Goal: Task Accomplishment & Management: Manage account settings

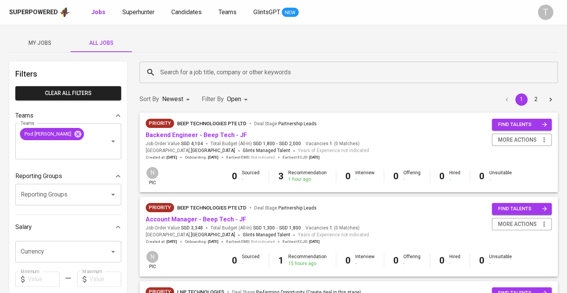
drag, startPoint x: 125, startPoint y: 10, endPoint x: 285, endPoint y: 36, distance: 162.0
click at [291, 36] on div "My Jobs All Jobs" at bounding box center [283, 43] width 548 height 18
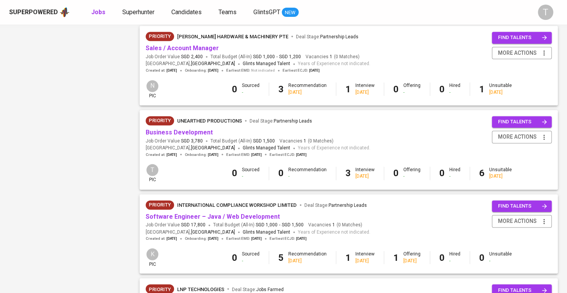
scroll to position [651, 0]
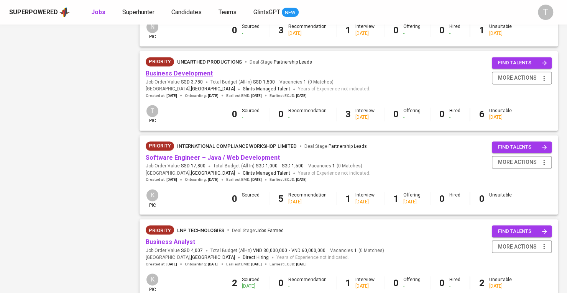
click at [186, 73] on link "Business Development" at bounding box center [179, 73] width 67 height 7
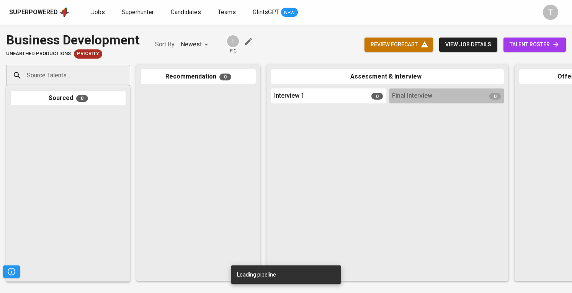
click at [115, 77] on div "Source Talents..." at bounding box center [68, 75] width 124 height 21
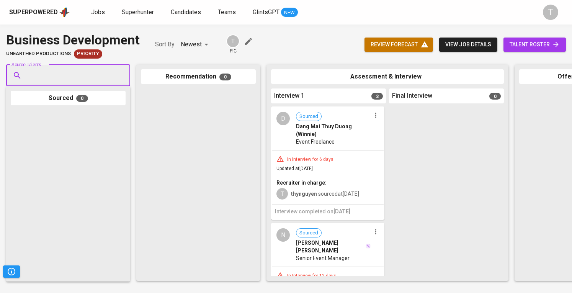
paste input ". TikTok content operations 30 2. Facebook social media content localization an…"
type input ". TikTok content operations 30 2. Facebook social media content localization an…"
click at [120, 73] on icon "Clear" at bounding box center [122, 76] width 8 height 8
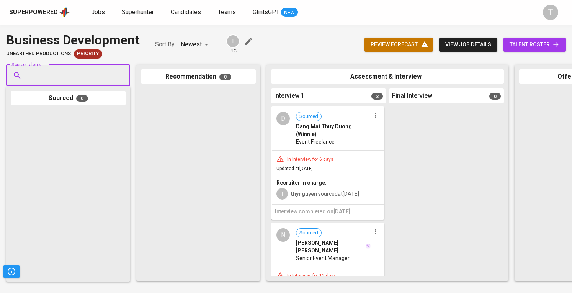
paste input "[EMAIL_ADDRESS][DOMAIN_NAME]"
type input "[EMAIL_ADDRESS][DOMAIN_NAME]"
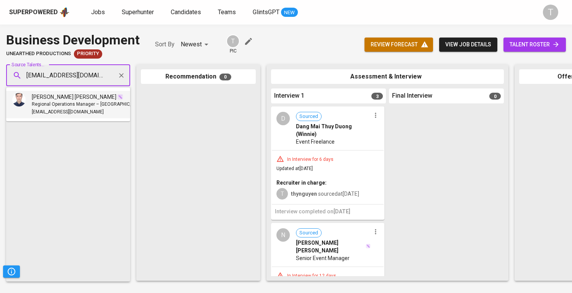
click at [75, 102] on span "Regional Operations Manager – [GEOGRAPHIC_DATA]" at bounding box center [88, 105] width 113 height 8
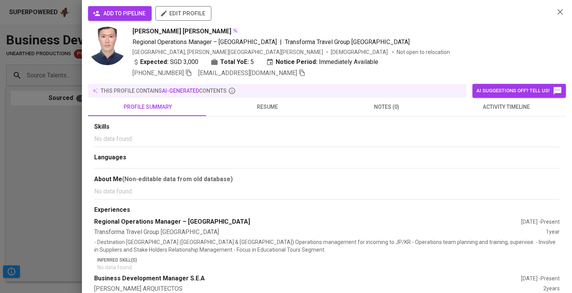
click at [125, 15] on span "add to pipeline" at bounding box center [119, 14] width 51 height 10
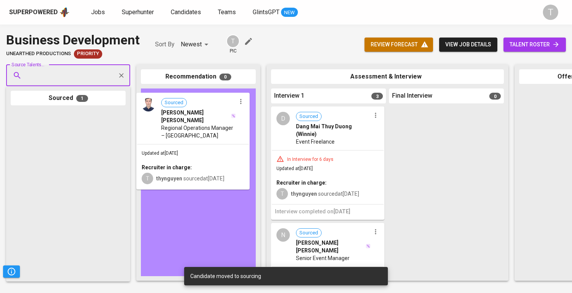
drag, startPoint x: 80, startPoint y: 125, endPoint x: 208, endPoint y: 108, distance: 129.1
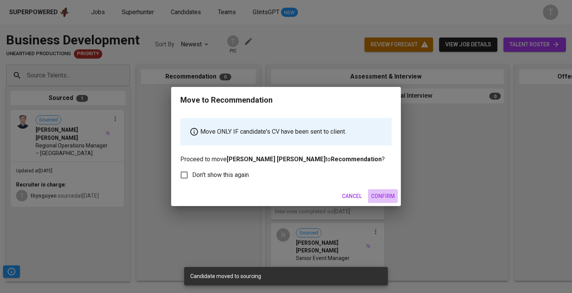
click at [378, 198] on span "Confirm" at bounding box center [383, 197] width 24 height 10
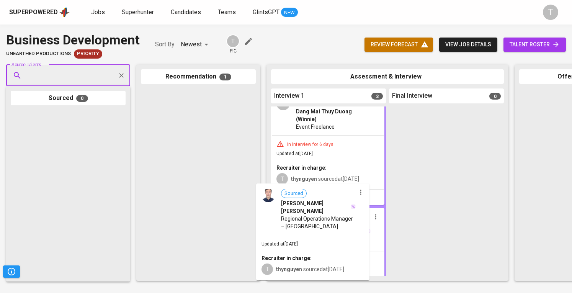
scroll to position [15, 0]
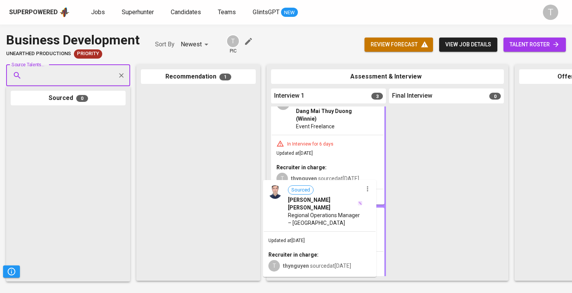
drag, startPoint x: 231, startPoint y: 126, endPoint x: 349, endPoint y: 213, distance: 147.4
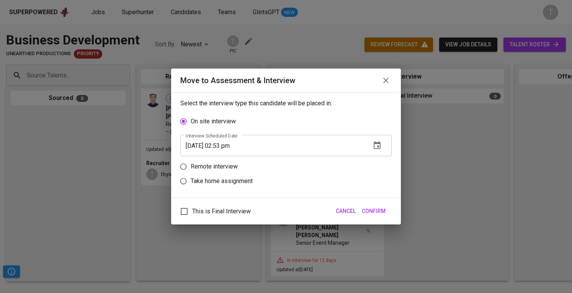
click at [234, 163] on p "Remote interview" at bounding box center [214, 166] width 47 height 9
click at [191, 163] on input "Remote interview" at bounding box center [183, 166] width 15 height 15
radio input "true"
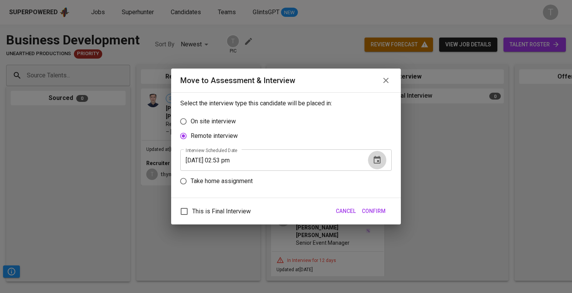
click at [383, 159] on button "button" at bounding box center [377, 160] width 18 height 18
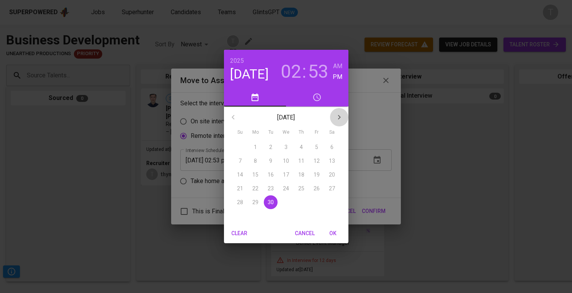
click at [339, 118] on icon "button" at bounding box center [339, 117] width 9 height 9
click at [300, 148] on span "2" at bounding box center [302, 147] width 14 height 8
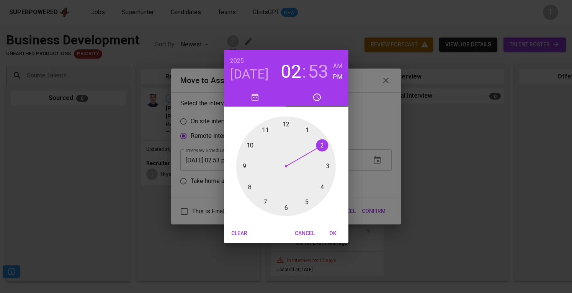
click at [339, 68] on h6 "AM" at bounding box center [337, 66] width 9 height 11
click at [251, 147] on div at bounding box center [286, 166] width 100 height 100
click at [285, 125] on div at bounding box center [286, 166] width 100 height 100
type input "10/02/2025 10:00 am"
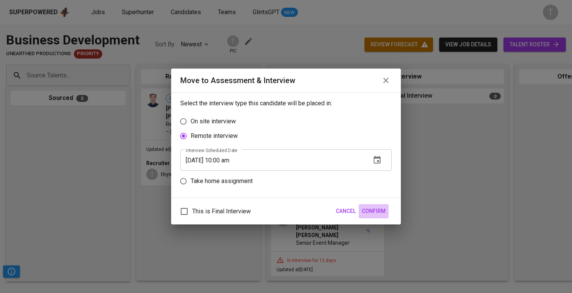
click at [372, 210] on span "Confirm" at bounding box center [374, 211] width 24 height 10
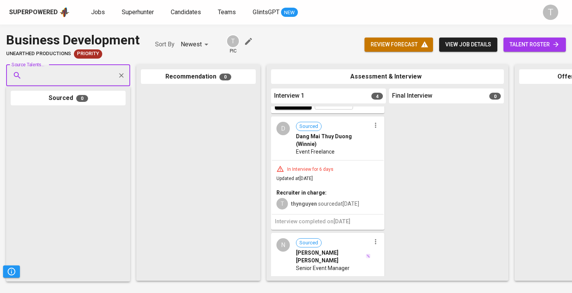
scroll to position [0, 0]
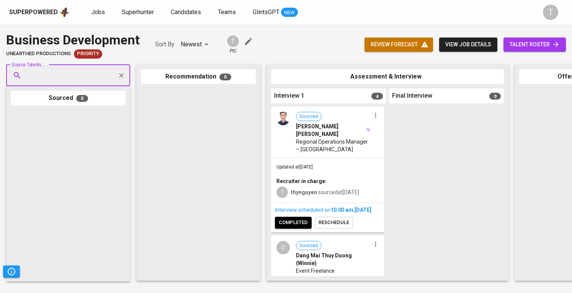
click at [544, 45] on span "talent roster" at bounding box center [535, 45] width 50 height 10
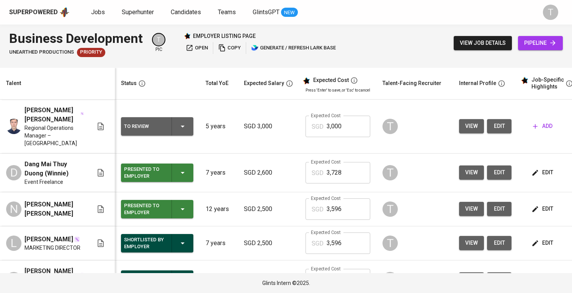
scroll to position [0, 84]
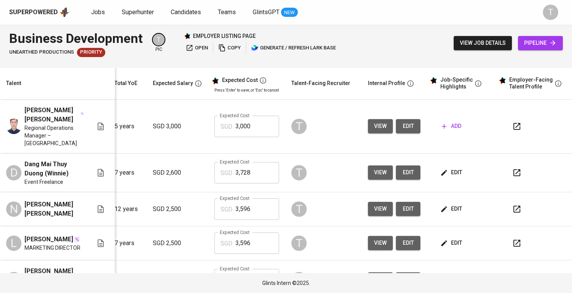
click at [514, 169] on icon "button" at bounding box center [517, 172] width 7 height 7
click at [448, 122] on span "add" at bounding box center [452, 126] width 20 height 10
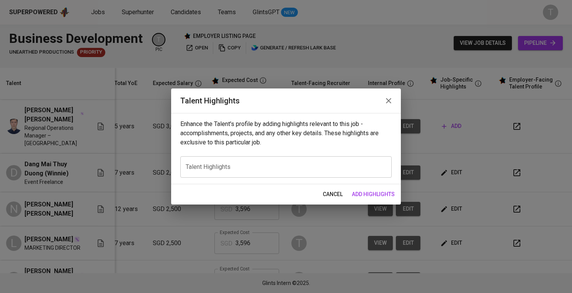
click at [254, 182] on div "Enhance the Talent's profile by adding highlights relevant to this job - accomp…" at bounding box center [286, 148] width 230 height 71
click at [257, 171] on div "x Talent Highlights" at bounding box center [285, 166] width 211 height 21
paste textarea "1. Summary of Experience"
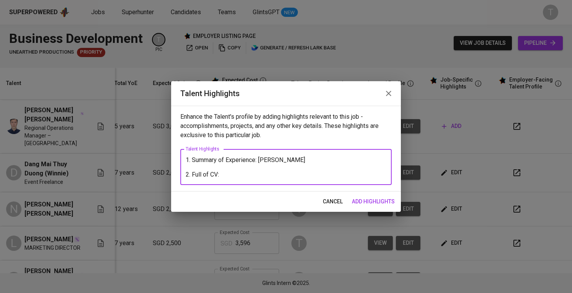
paste textarea "https://glints.sg.larksuite.com/file/TSm4bY7I6olxQZxhXZpl4Q9wgdh?from=from_copy…"
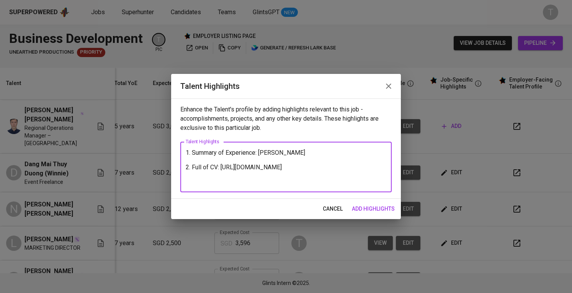
click at [265, 158] on textarea "1. Summary of Experience: Lukas 2. Full of CV: https://glints.sg.larksuite.com/…" at bounding box center [286, 167] width 201 height 36
paste textarea "is a seasoned BD & Account Manager with strong experience in the MICE industry,…"
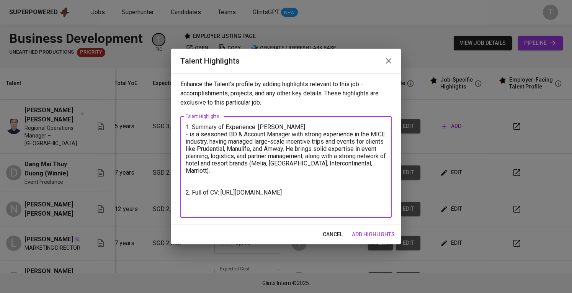
drag, startPoint x: 187, startPoint y: 134, endPoint x: 212, endPoint y: 129, distance: 25.5
click at [187, 135] on textarea "1. Summary of Experience: Lukas - is a seasoned BD & Account Manager with stron…" at bounding box center [286, 166] width 201 height 87
click at [288, 180] on textarea "1. Summary of Experience: Lukas - He is a seasoned BD & Account Manager with st…" at bounding box center [286, 166] width 201 height 87
click at [290, 171] on textarea "1. Summary of Experience: Lukas - He is a seasoned BD & Account Manager with st…" at bounding box center [286, 166] width 201 height 87
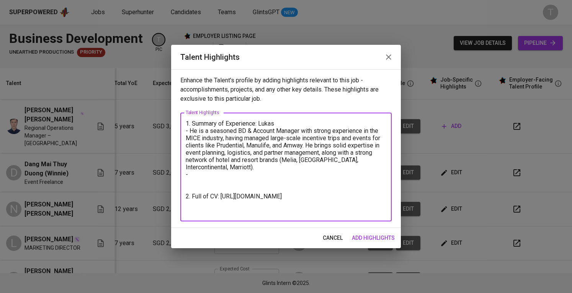
paste textarea "Specialized in event planning, logistics, and client management for outbound gr…"
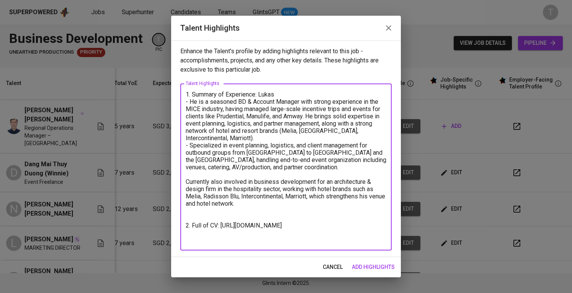
drag, startPoint x: 281, startPoint y: 131, endPoint x: 286, endPoint y: 139, distance: 9.1
click at [286, 139] on textarea "1. Summary of Experience: Lukas - He is a seasoned BD & Account Manager with st…" at bounding box center [286, 167] width 201 height 153
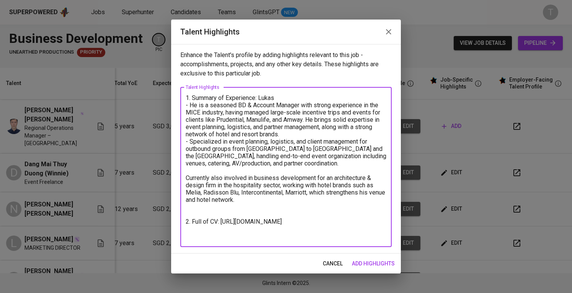
click at [345, 167] on textarea "1. Summary of Experience: Lukas - He is a seasoned BD & Account Manager with st…" at bounding box center [286, 167] width 201 height 146
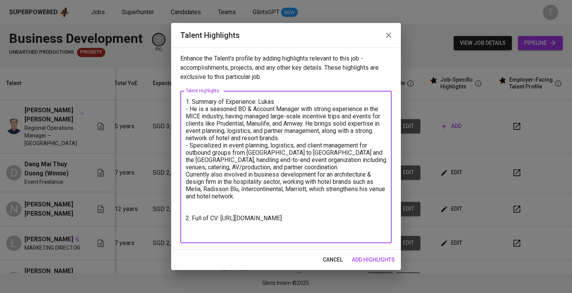
click at [186, 170] on textarea "1. Summary of Experience: Lukas - He is a seasoned BD & Account Manager with st…" at bounding box center [286, 167] width 201 height 138
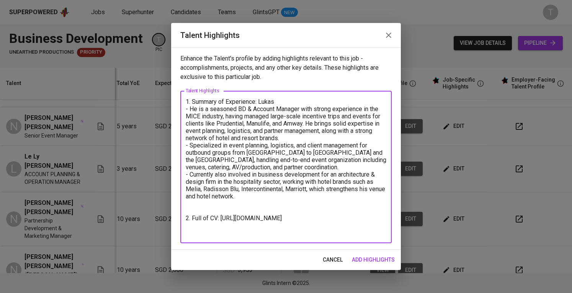
click at [256, 207] on textarea "1. Summary of Experience: Lukas - He is a seasoned BD & Account Manager with st…" at bounding box center [286, 167] width 201 height 138
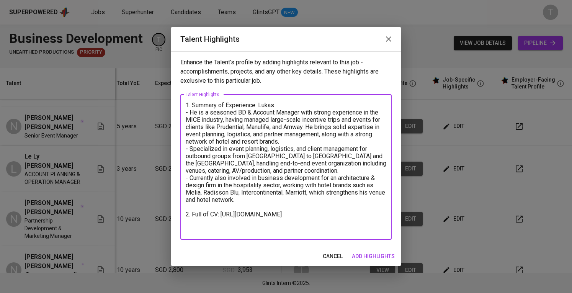
click at [274, 229] on textarea "1. Summary of Experience: Lukas - He is a seasoned BD & Account Manager with st…" at bounding box center [286, 167] width 201 height 131
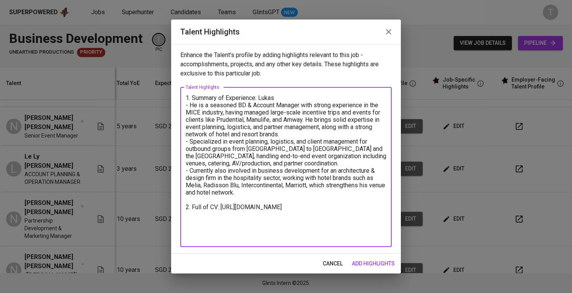
paste textarea "4. Expected salary: Total Monthly Fee: 3728 SGD - Basic Salary: 2600 SGD (open …"
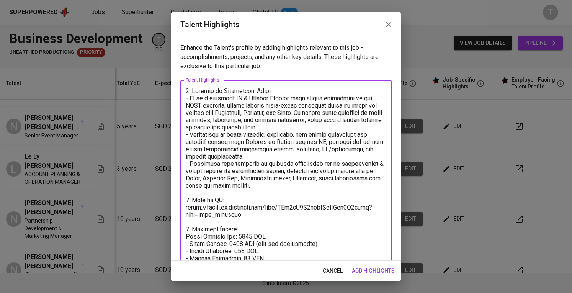
scroll to position [30, 0]
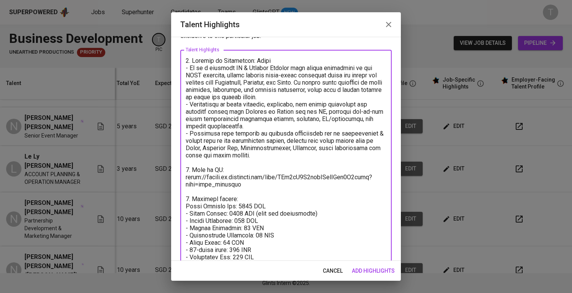
click at [230, 213] on textarea at bounding box center [286, 159] width 201 height 204
click at [230, 212] on textarea at bounding box center [286, 159] width 201 height 204
drag, startPoint x: 252, startPoint y: 212, endPoint x: 318, endPoint y: 211, distance: 65.9
click at [318, 211] on textarea at bounding box center [286, 159] width 201 height 204
click at [240, 205] on textarea at bounding box center [286, 159] width 201 height 204
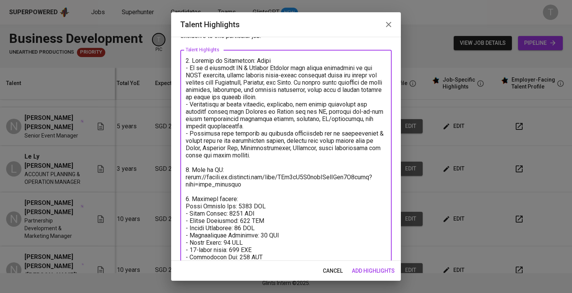
click at [240, 205] on textarea at bounding box center [286, 159] width 201 height 204
click at [242, 222] on textarea at bounding box center [286, 159] width 201 height 204
click at [245, 227] on textarea at bounding box center [286, 159] width 201 height 204
click at [268, 236] on textarea at bounding box center [286, 159] width 201 height 204
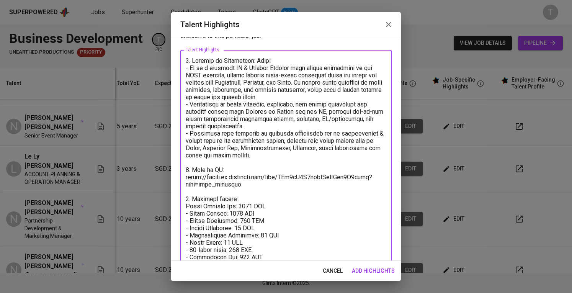
click at [230, 243] on textarea at bounding box center [286, 159] width 201 height 204
click at [246, 251] on textarea at bounding box center [286, 159] width 201 height 204
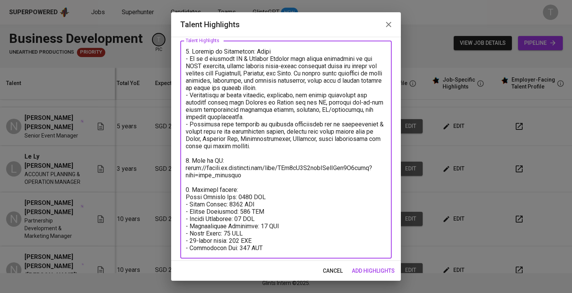
scroll to position [44, 0]
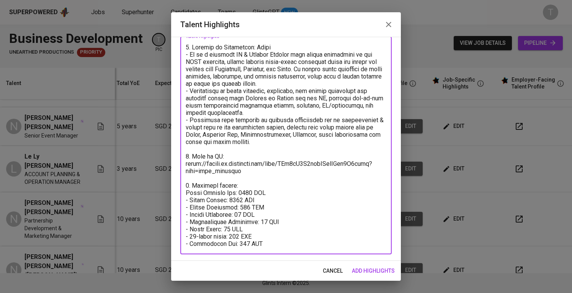
type textarea "1. Summary of Experience: Lukas - He is a seasoned BD & Account Manager with st…"
click at [380, 273] on span "add highlights" at bounding box center [373, 271] width 43 height 10
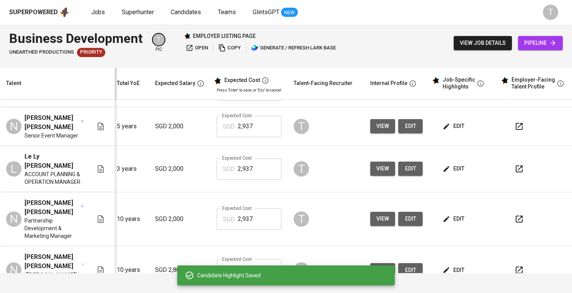
scroll to position [0, 89]
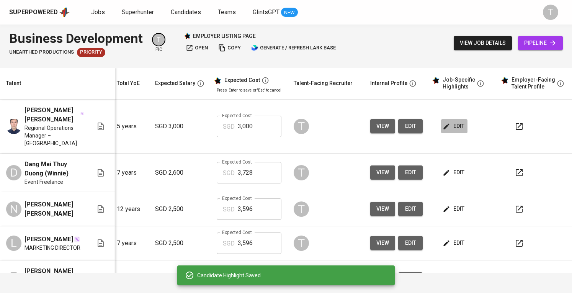
click at [460, 124] on span "edit" at bounding box center [454, 126] width 20 height 10
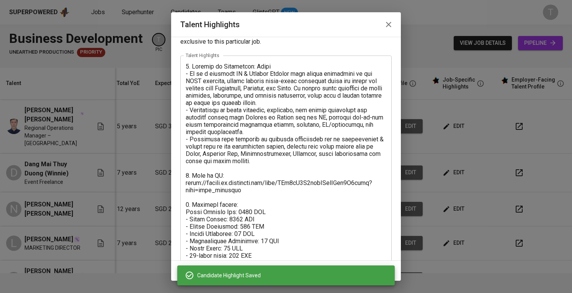
scroll to position [44, 0]
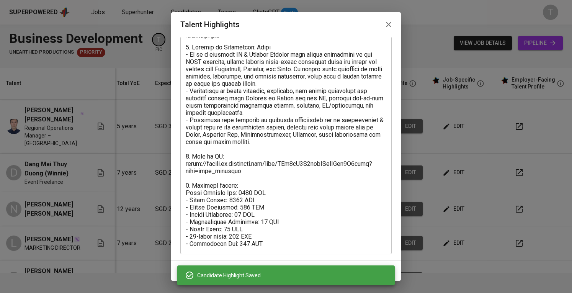
click at [187, 183] on textarea at bounding box center [286, 146] width 201 height 204
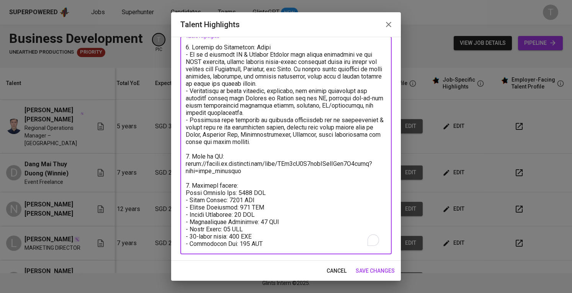
type textarea "1. Summary of Experience: Lukas - He is a seasoned BD & Account Manager with st…"
click at [378, 267] on span "save changes" at bounding box center [375, 271] width 39 height 10
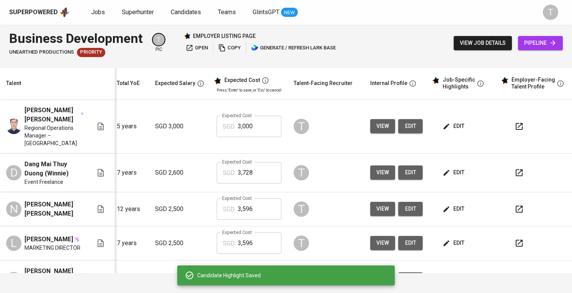
click at [454, 121] on span "edit" at bounding box center [454, 126] width 20 height 10
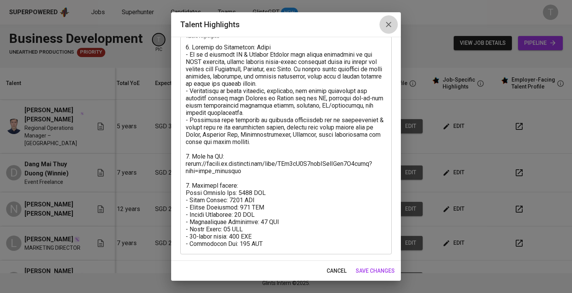
click at [388, 19] on button "button" at bounding box center [389, 24] width 18 height 18
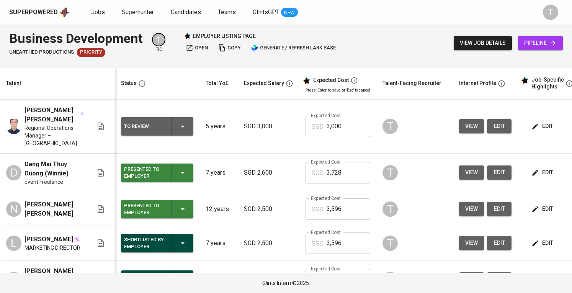
scroll to position [0, 0]
click at [323, 121] on div "SGD 3,000 Expected Cost" at bounding box center [338, 126] width 65 height 21
click at [331, 122] on input "3,000" at bounding box center [349, 126] width 44 height 21
click at [330, 122] on input "3,000" at bounding box center [349, 126] width 44 height 21
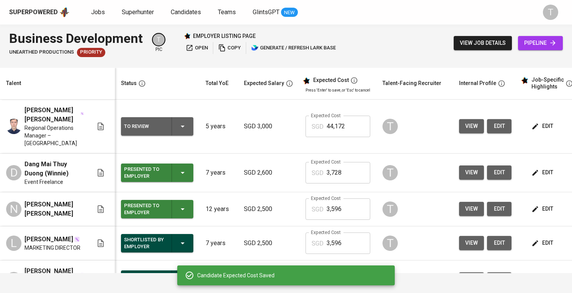
drag, startPoint x: 329, startPoint y: 122, endPoint x: 338, endPoint y: 123, distance: 9.6
click at [330, 122] on input "44,172" at bounding box center [349, 126] width 44 height 21
type input "4,172"
click at [192, 121] on button "To Review" at bounding box center [157, 126] width 72 height 18
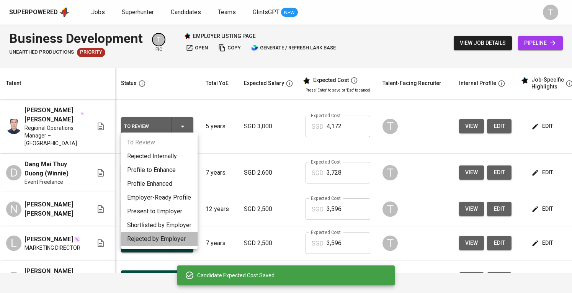
click at [176, 240] on li "Rejected by Employer" at bounding box center [159, 239] width 77 height 14
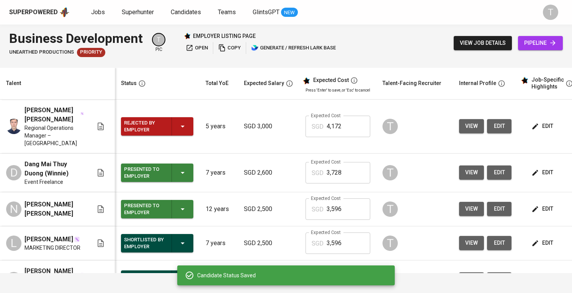
click at [182, 111] on td "Rejected by Employer" at bounding box center [157, 127] width 85 height 54
click at [182, 122] on icon "button" at bounding box center [182, 126] width 9 height 9
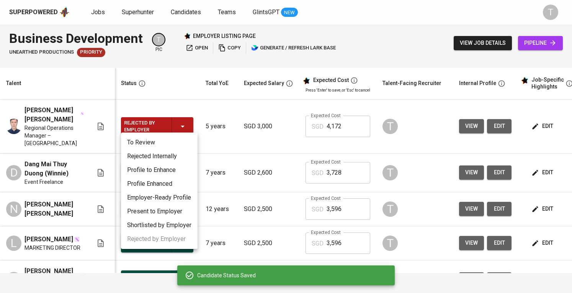
click at [178, 211] on li "Present to Employer" at bounding box center [159, 212] width 77 height 14
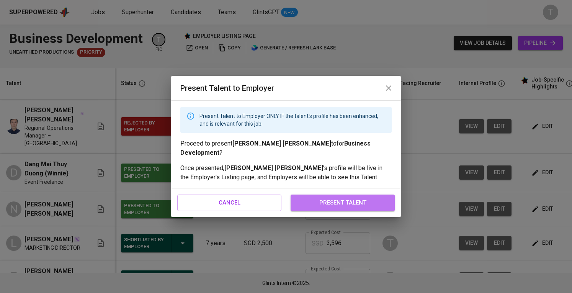
click at [321, 199] on span "present talent" at bounding box center [342, 203] width 87 height 10
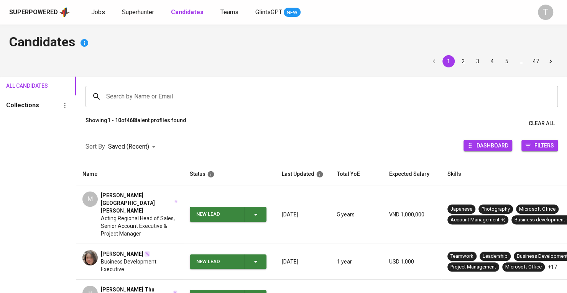
click at [157, 15] on div "Jobs Superhunter Candidates Teams GlintsGPT NEW" at bounding box center [195, 13] width 209 height 10
click at [149, 14] on span "Superhunter" at bounding box center [138, 11] width 32 height 7
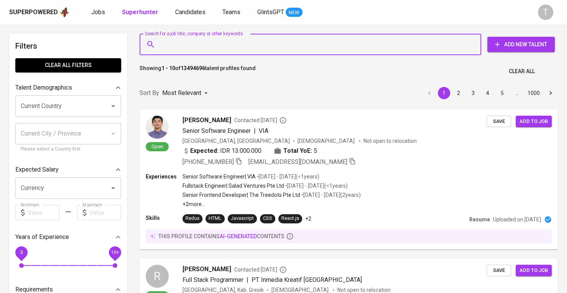
click at [259, 46] on input "Search for a job title, company or other keywords" at bounding box center [312, 44] width 308 height 15
paste input "[EMAIL_ADDRESS][DOMAIN_NAME]"
type input "[EMAIL_ADDRESS][DOMAIN_NAME]"
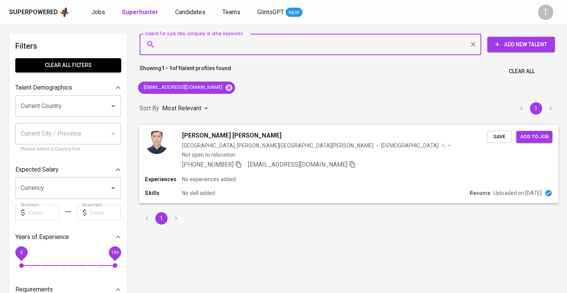
click at [488, 137] on button "Save" at bounding box center [499, 137] width 25 height 12
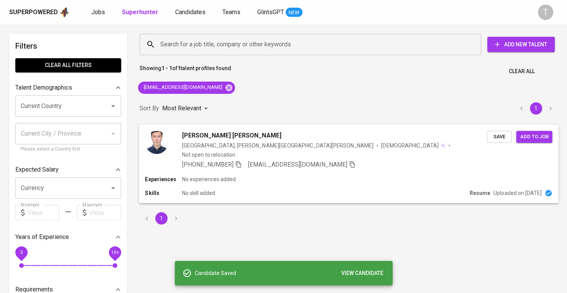
click at [474, 160] on div "+84 969-594-192 trongduc1612@gmail.com" at bounding box center [334, 164] width 305 height 9
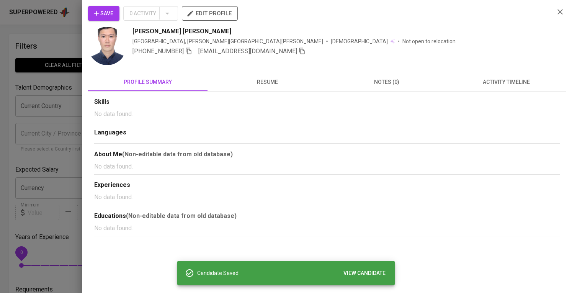
click at [224, 18] on span "edit profile" at bounding box center [210, 13] width 44 height 10
click at [57, 125] on div at bounding box center [286, 146] width 572 height 293
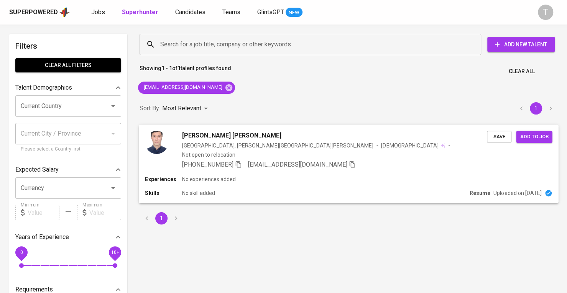
click at [540, 134] on span "Add to job" at bounding box center [533, 136] width 28 height 9
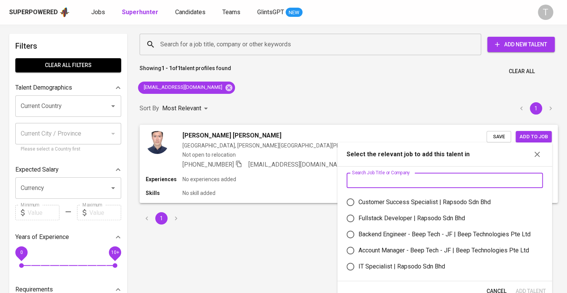
click at [447, 176] on input "text" at bounding box center [444, 180] width 196 height 15
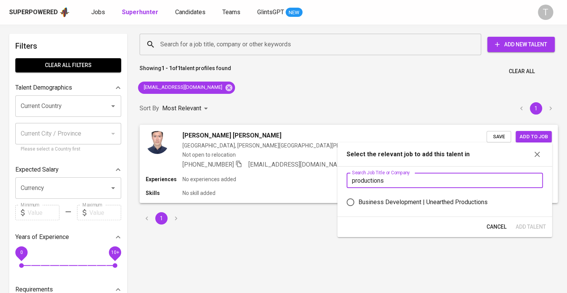
type input "productions"
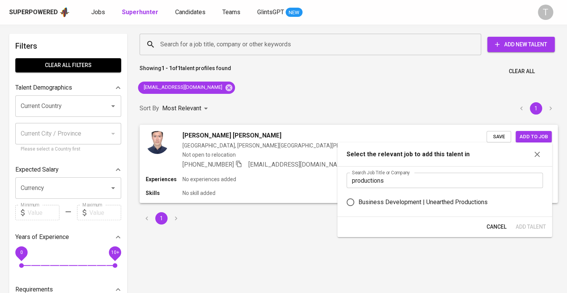
click at [465, 200] on div "Business Development | Unearthed Productions" at bounding box center [422, 202] width 129 height 9
click at [358, 200] on input "Business Development | Unearthed Productions" at bounding box center [350, 202] width 16 height 16
radio input "true"
click at [542, 226] on span "Add Talent" at bounding box center [530, 227] width 30 height 10
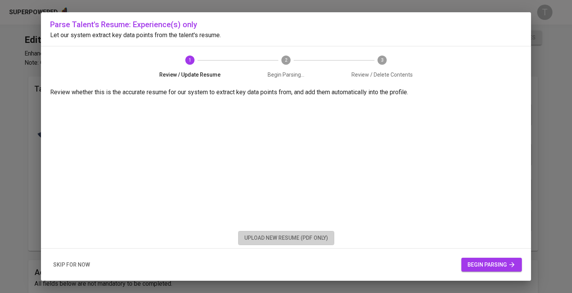
click at [300, 237] on span "upload new resume (pdf only)" at bounding box center [286, 238] width 84 height 10
drag, startPoint x: 463, startPoint y: 254, endPoint x: 467, endPoint y: 255, distance: 4.3
click at [463, 255] on div "skip for now begin parsing" at bounding box center [286, 265] width 490 height 33
click at [478, 263] on span "begin parsing" at bounding box center [492, 265] width 48 height 10
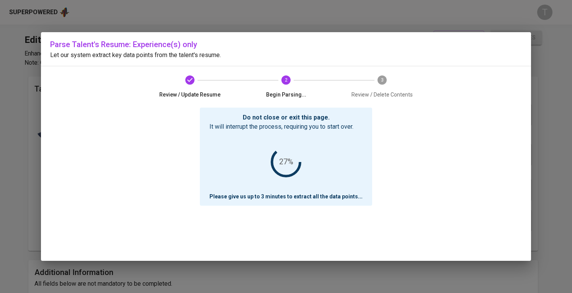
click at [514, 174] on div "Do not close or exit this page. It will interrupt the process, requiring you to…" at bounding box center [286, 184] width 472 height 153
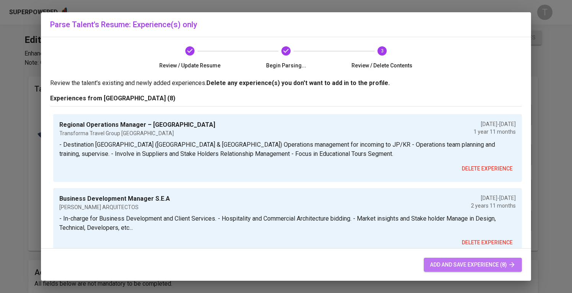
click at [451, 267] on span "add and save experience (8)" at bounding box center [473, 265] width 86 height 10
click at [464, 267] on span "add and save experience (8)" at bounding box center [473, 265] width 86 height 10
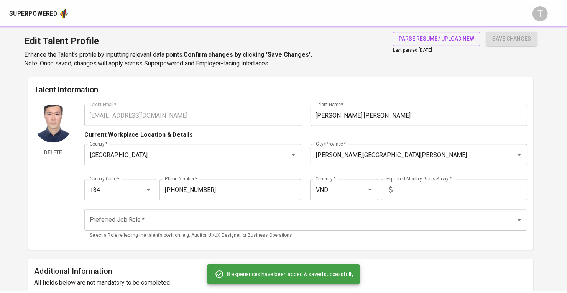
scroll to position [13, 0]
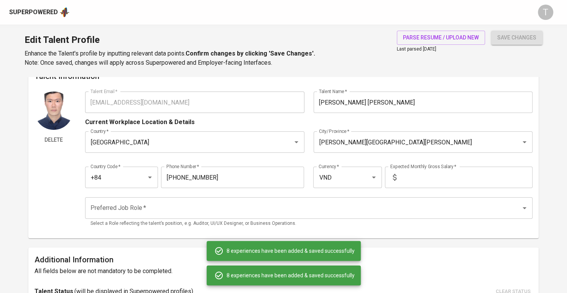
type input "VND"
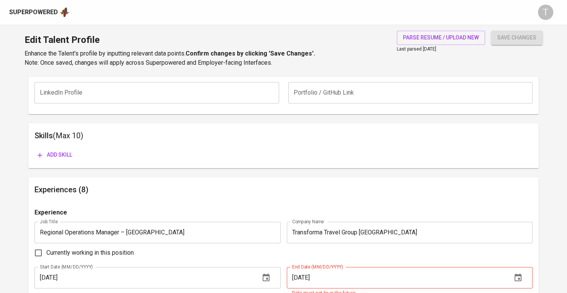
scroll to position [359, 0]
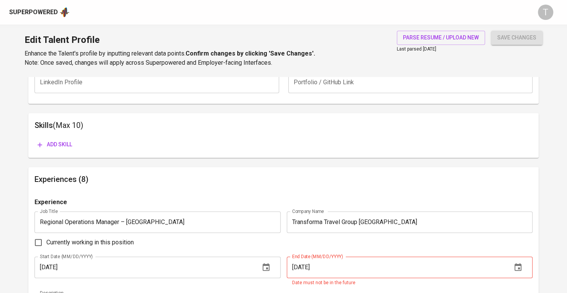
click at [336, 269] on input "[DATE]" at bounding box center [396, 267] width 219 height 21
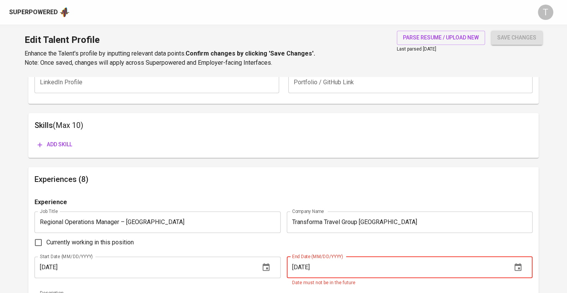
click at [92, 251] on div "Experience Job Title Regional Operations Manager – [GEOGRAPHIC_DATA] Job Title …" at bounding box center [283, 288] width 498 height 180
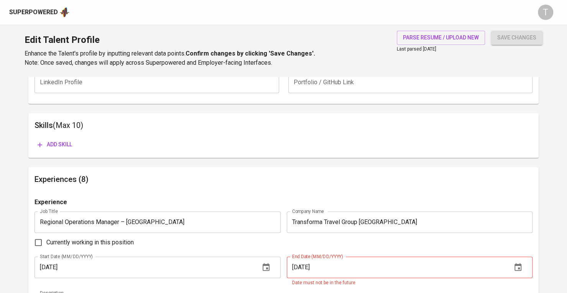
click at [97, 244] on span "Currently working in this position" at bounding box center [89, 242] width 87 height 9
click at [46, 244] on input "Currently working in this position" at bounding box center [38, 242] width 16 height 16
checkbox input "true"
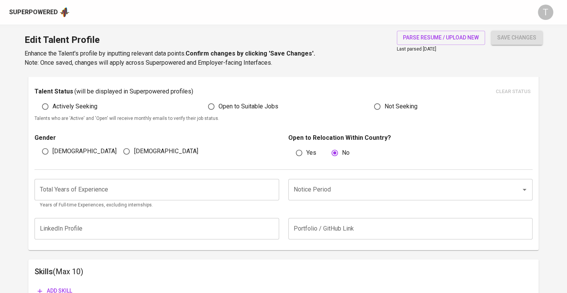
scroll to position [206, 0]
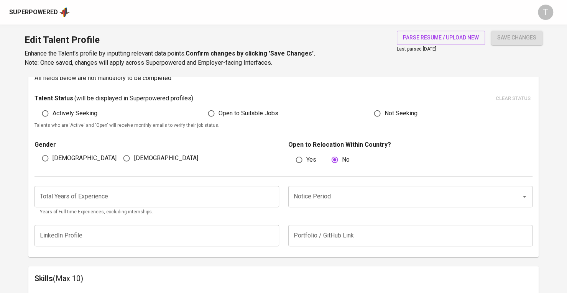
click at [312, 198] on input "Notice Period" at bounding box center [400, 196] width 216 height 15
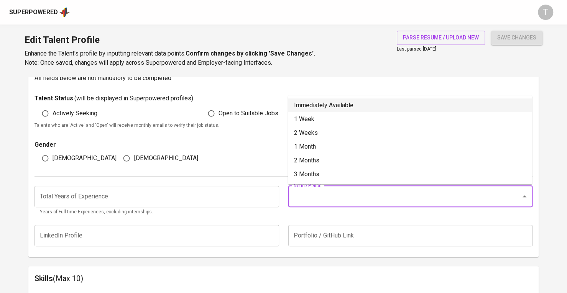
click at [315, 102] on li "Immediately Available" at bounding box center [410, 105] width 244 height 14
type input "Immediately Available"
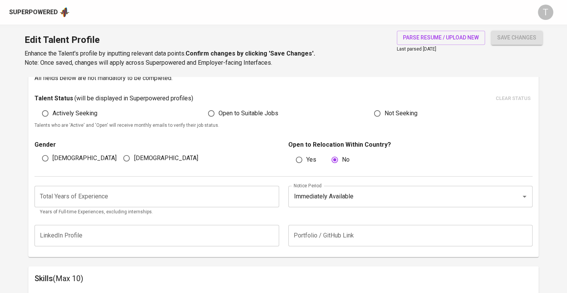
click at [247, 197] on input "number" at bounding box center [156, 196] width 244 height 21
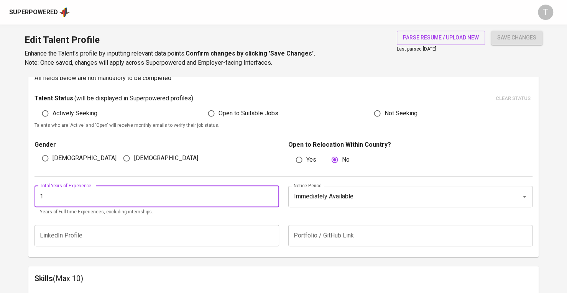
scroll to position [167, 0]
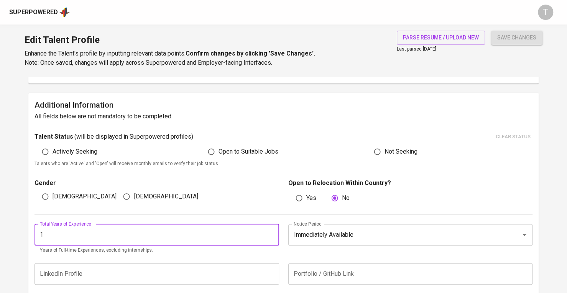
type input "1"
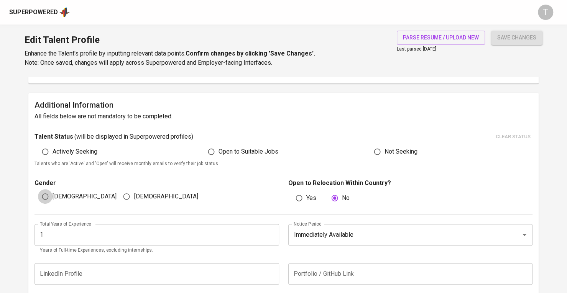
click at [43, 196] on input "[DEMOGRAPHIC_DATA]" at bounding box center [45, 196] width 15 height 15
radio input "true"
click at [122, 228] on input "1" at bounding box center [156, 234] width 244 height 21
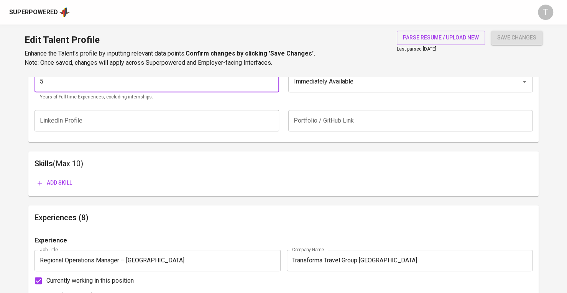
type input "5"
click at [503, 44] on button "save changes" at bounding box center [516, 38] width 51 height 14
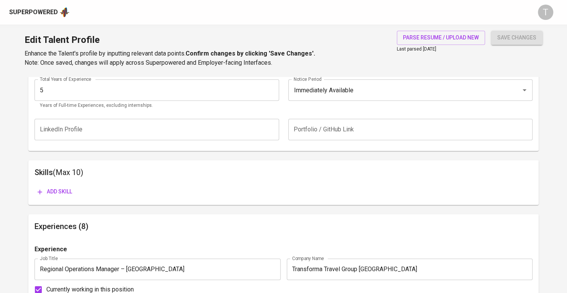
scroll to position [43, 0]
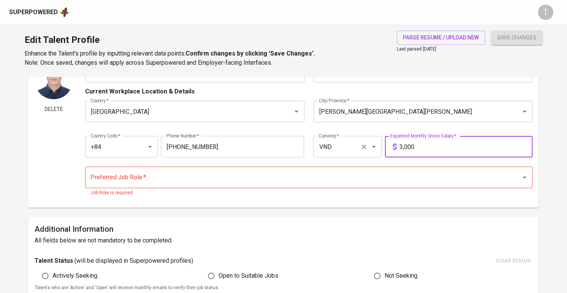
click at [349, 145] on input "VND" at bounding box center [336, 146] width 40 height 15
type input "3,000"
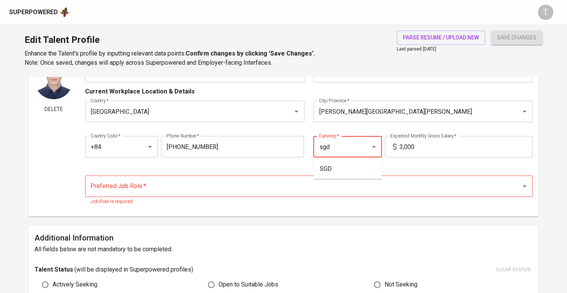
click at [350, 169] on li "SGD" at bounding box center [347, 169] width 68 height 14
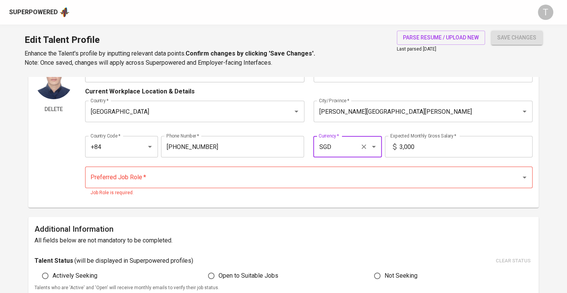
click at [325, 185] on div "Preferred Job Role *" at bounding box center [308, 177] width 447 height 21
type input "SGD"
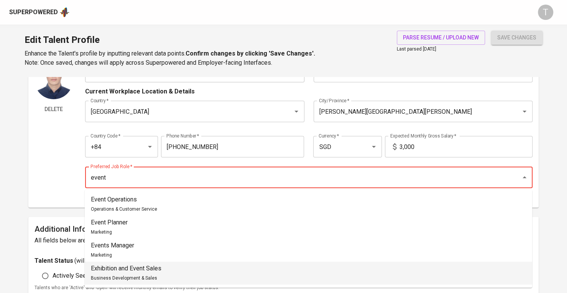
click at [211, 272] on li "Exhibition and Event Sales Business Development & Sales" at bounding box center [308, 273] width 447 height 23
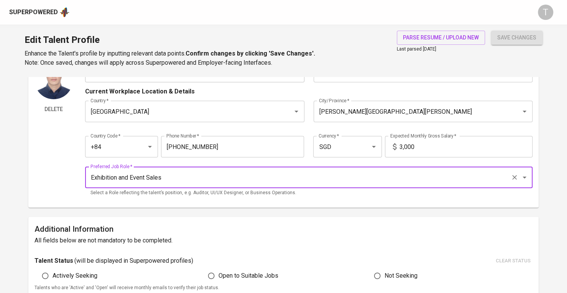
type input "Exhibition and Event Sales"
click at [529, 30] on div "Edit Talent Profile Enhance the Talent's profile by inputting relevant data poi…" at bounding box center [283, 51] width 567 height 52
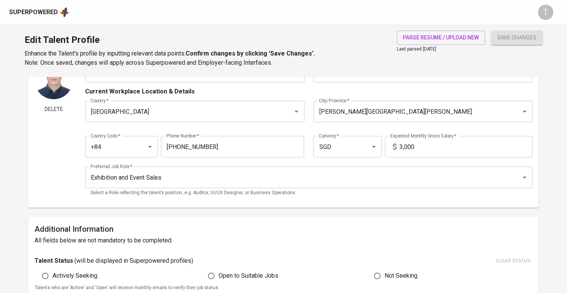
click at [529, 35] on span "save changes" at bounding box center [516, 38] width 39 height 10
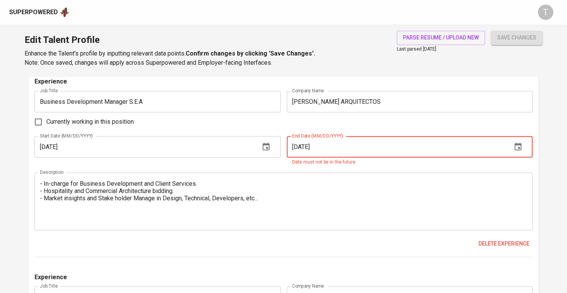
click at [131, 121] on span "Currently working in this position" at bounding box center [89, 121] width 87 height 9
click at [46, 121] on input "Currently working in this position" at bounding box center [38, 122] width 16 height 16
checkbox input "true"
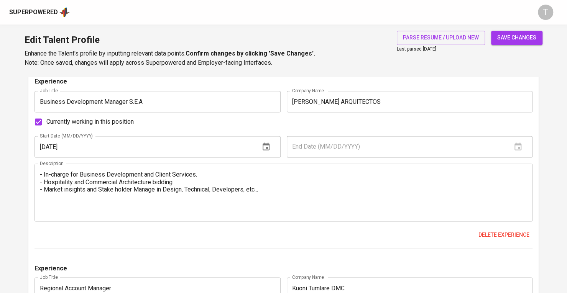
click at [509, 43] on button "save changes" at bounding box center [516, 38] width 51 height 14
